Goal: Transaction & Acquisition: Purchase product/service

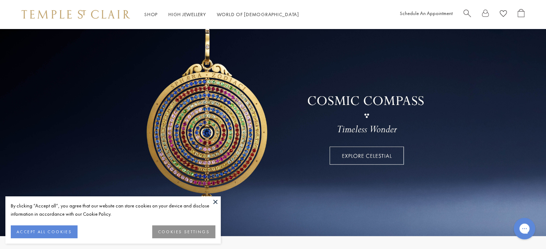
scroll to position [46, 0]
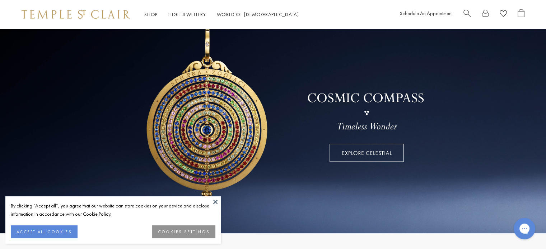
click at [215, 201] on button at bounding box center [215, 202] width 11 height 11
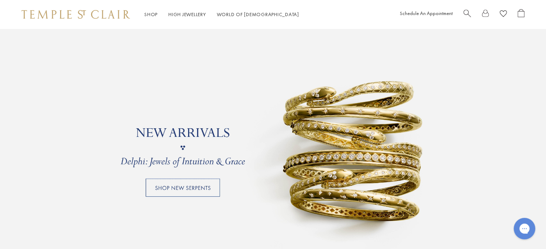
scroll to position [635, 0]
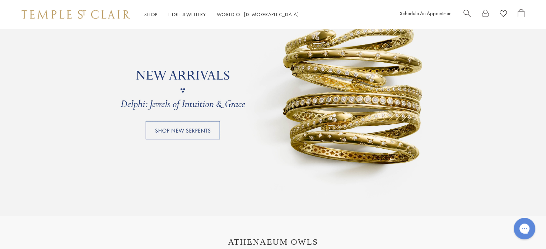
click at [194, 133] on link at bounding box center [273, 90] width 546 height 251
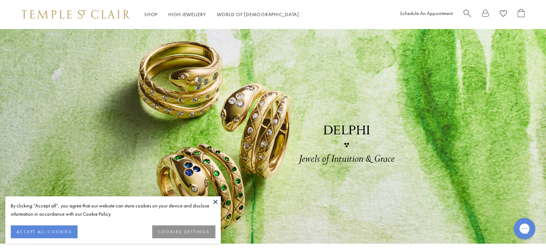
drag, startPoint x: 214, startPoint y: 202, endPoint x: 214, endPoint y: 208, distance: 5.8
click at [214, 208] on div "By clicking “Accept all”, you agree that our website can store cookies on your …" at bounding box center [112, 220] width 215 height 47
click at [215, 201] on button at bounding box center [215, 202] width 11 height 11
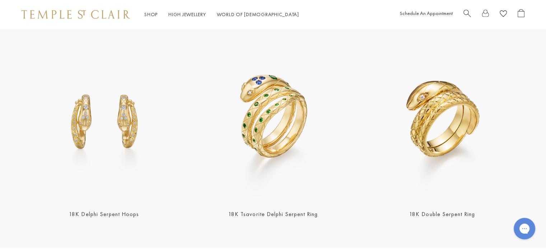
scroll to position [800, 0]
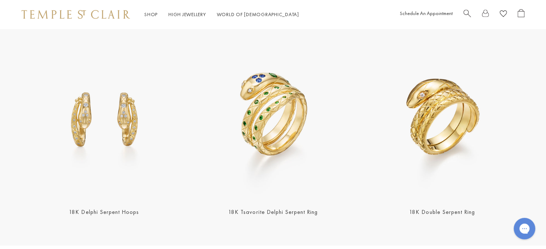
click at [254, 160] on img at bounding box center [273, 118] width 165 height 165
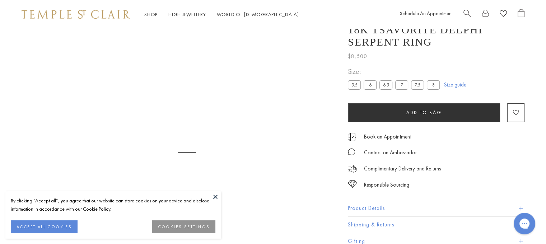
scroll to position [29, 0]
